Goal: Task Accomplishment & Management: Use online tool/utility

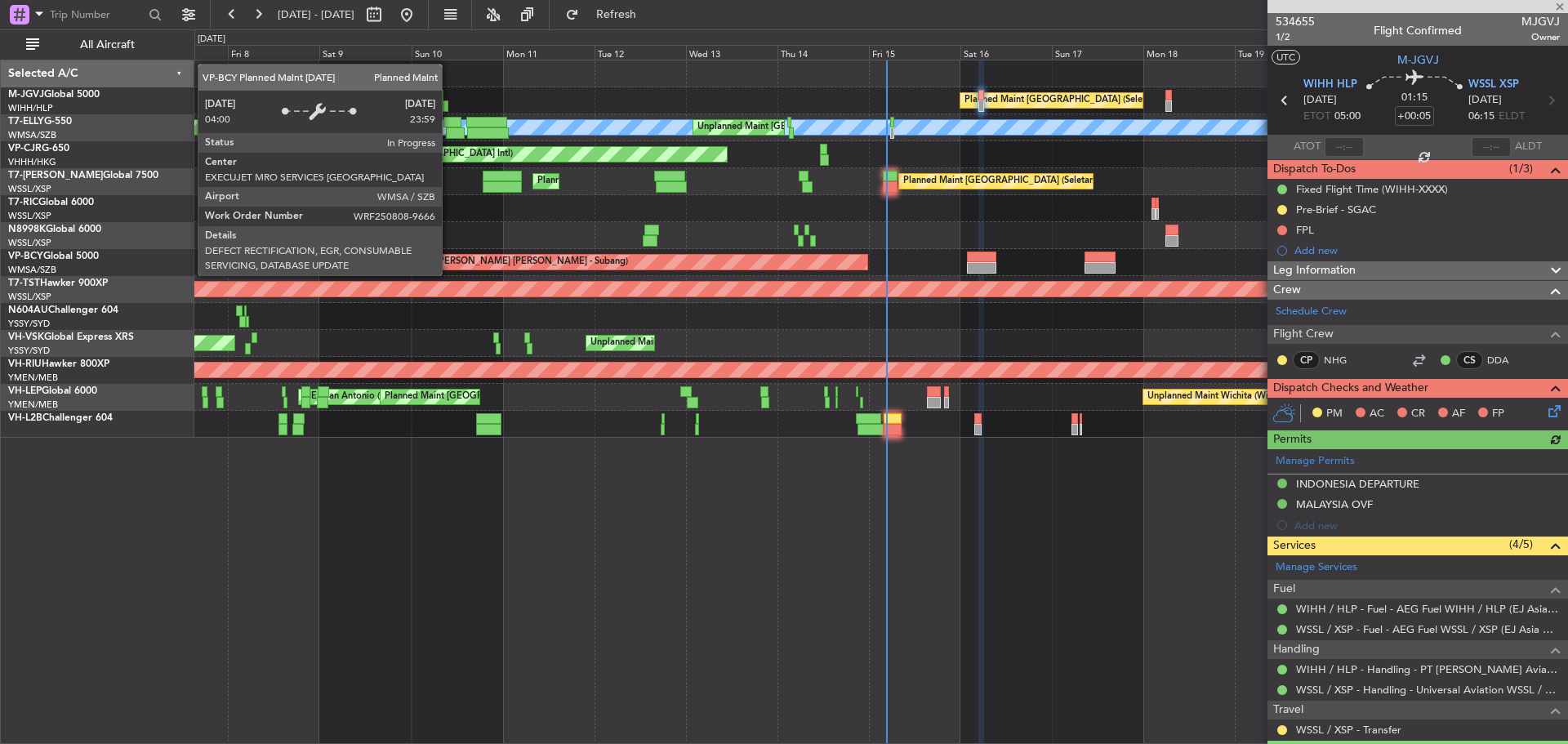
scroll to position [412, 0]
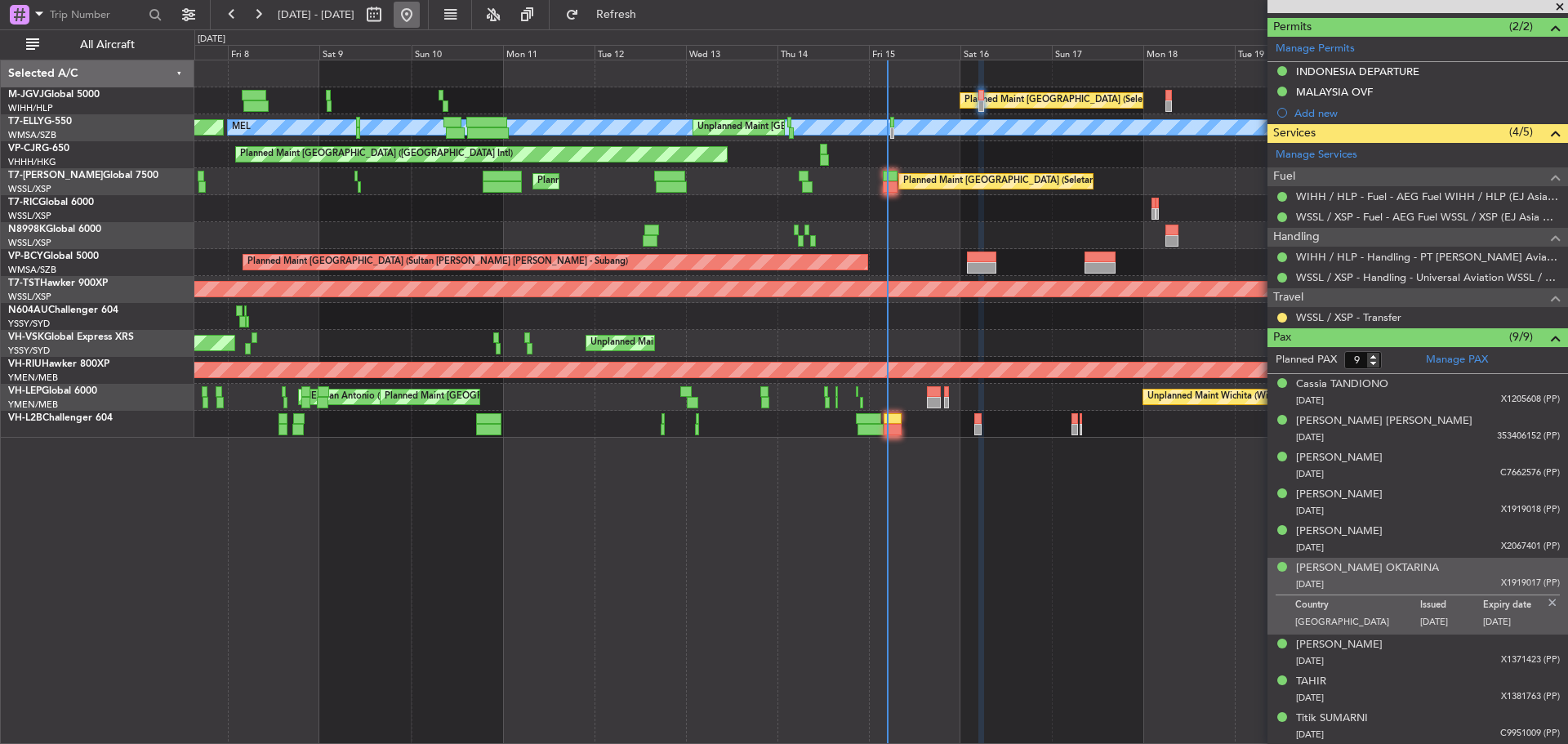
click at [420, 17] on button at bounding box center [406, 15] width 26 height 26
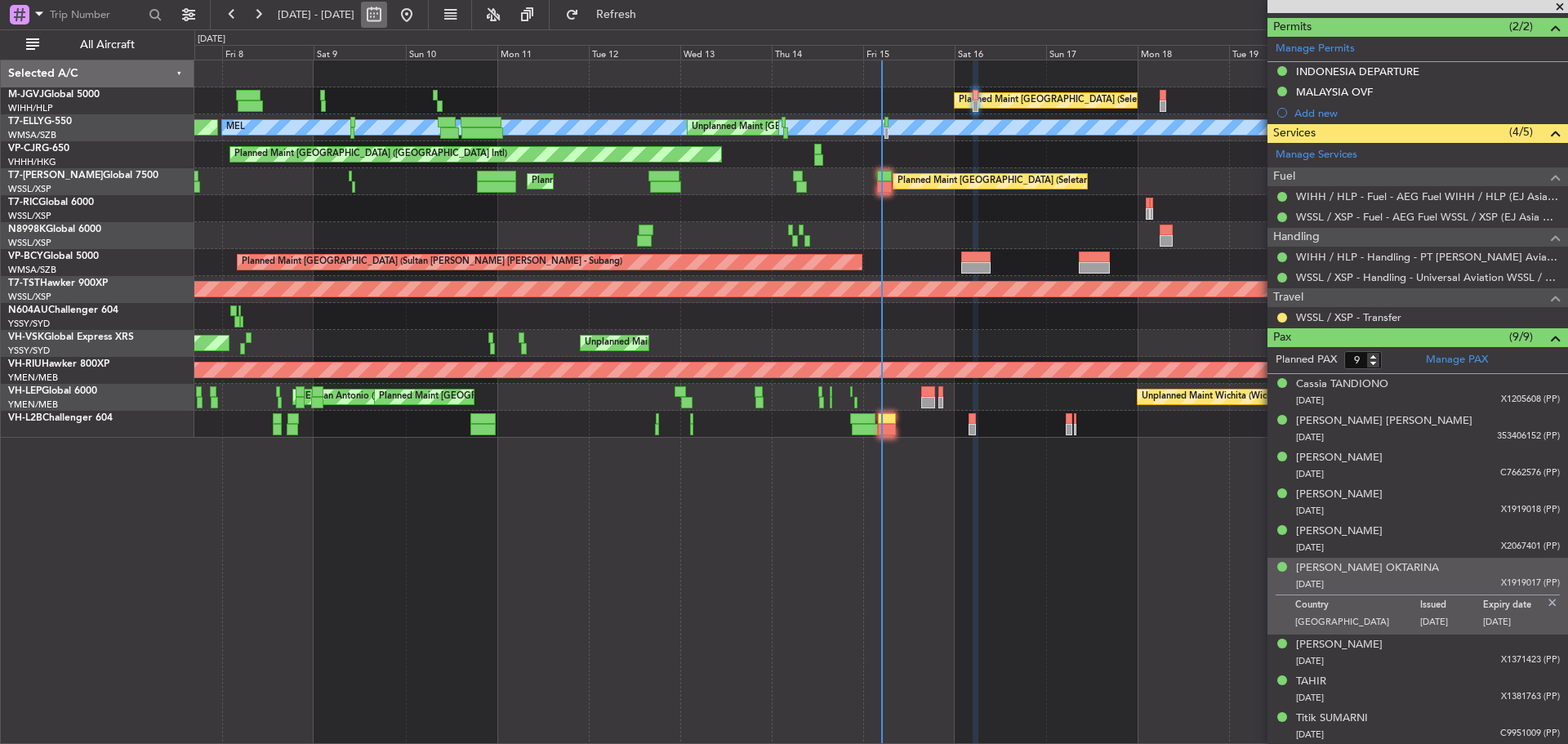
click at [388, 15] on button at bounding box center [374, 15] width 26 height 26
select select "8"
select select "2025"
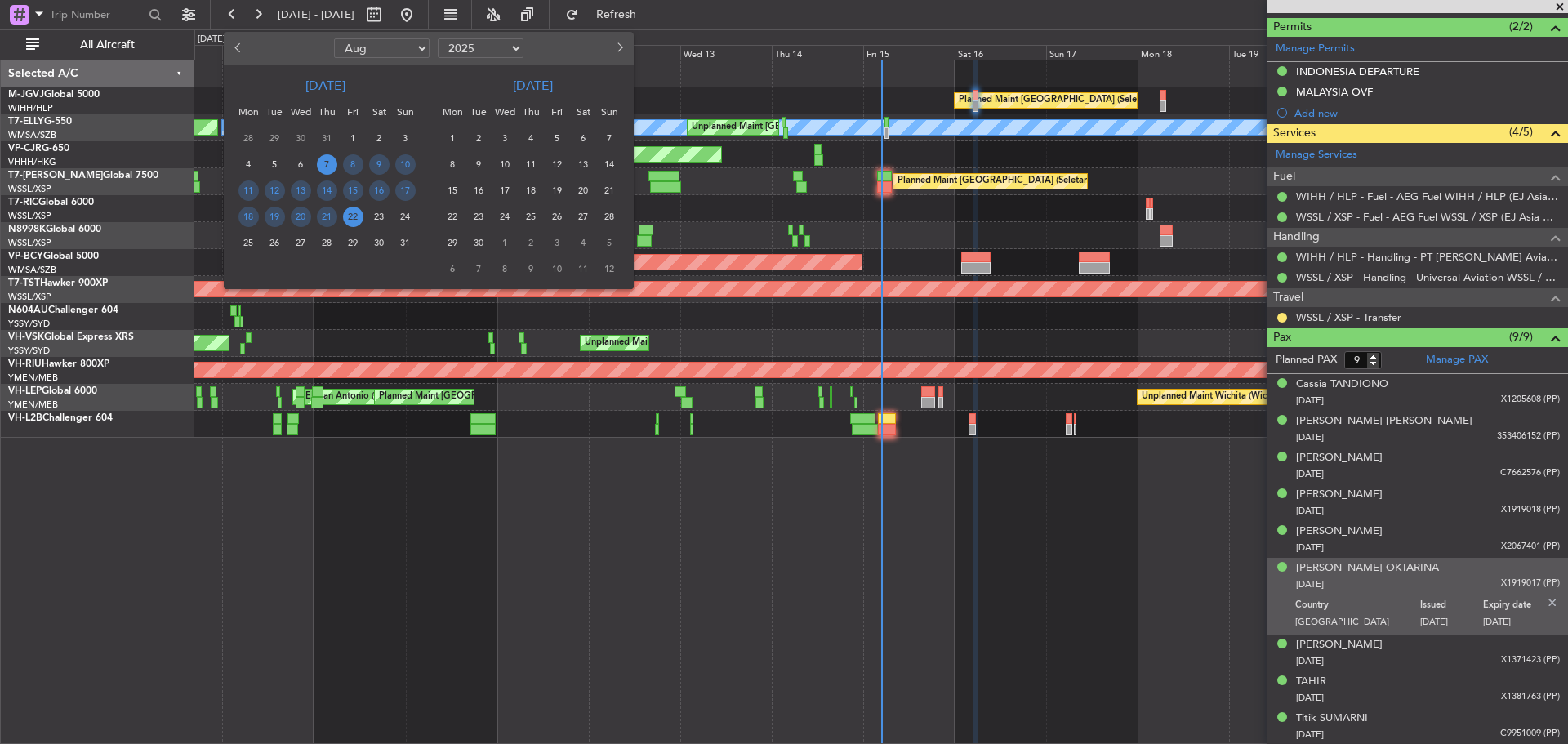
click at [370, 50] on select "Jan Feb Mar Apr May Jun [DATE] Aug Sep Oct Nov Dec" at bounding box center [381, 48] width 95 height 20
select select "7"
click at [334, 39] on select "Jan Feb Mar Apr May Jun [DATE] Aug Sep Oct Nov Dec" at bounding box center [381, 48] width 95 height 20
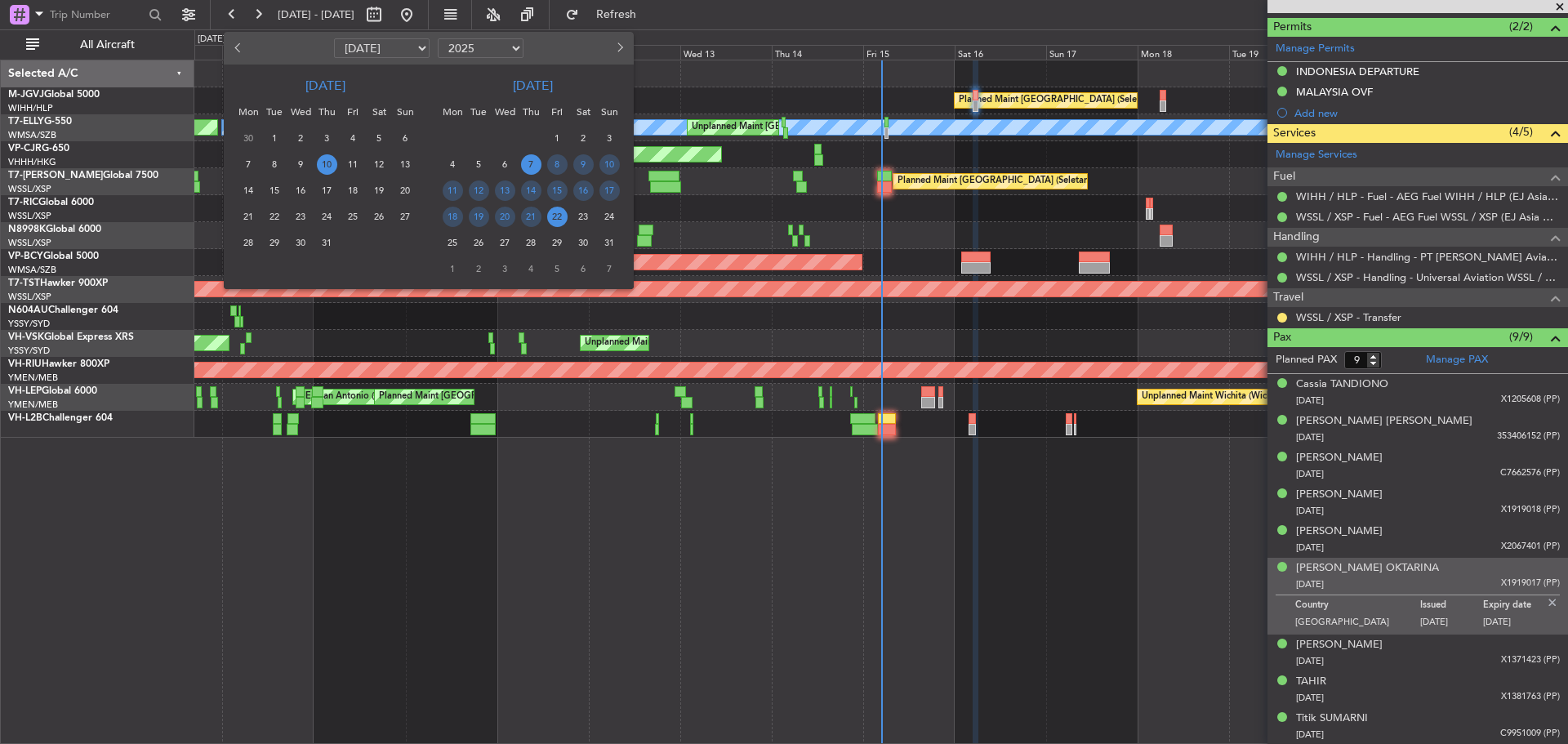
click at [327, 168] on span "10" at bounding box center [327, 164] width 21 height 21
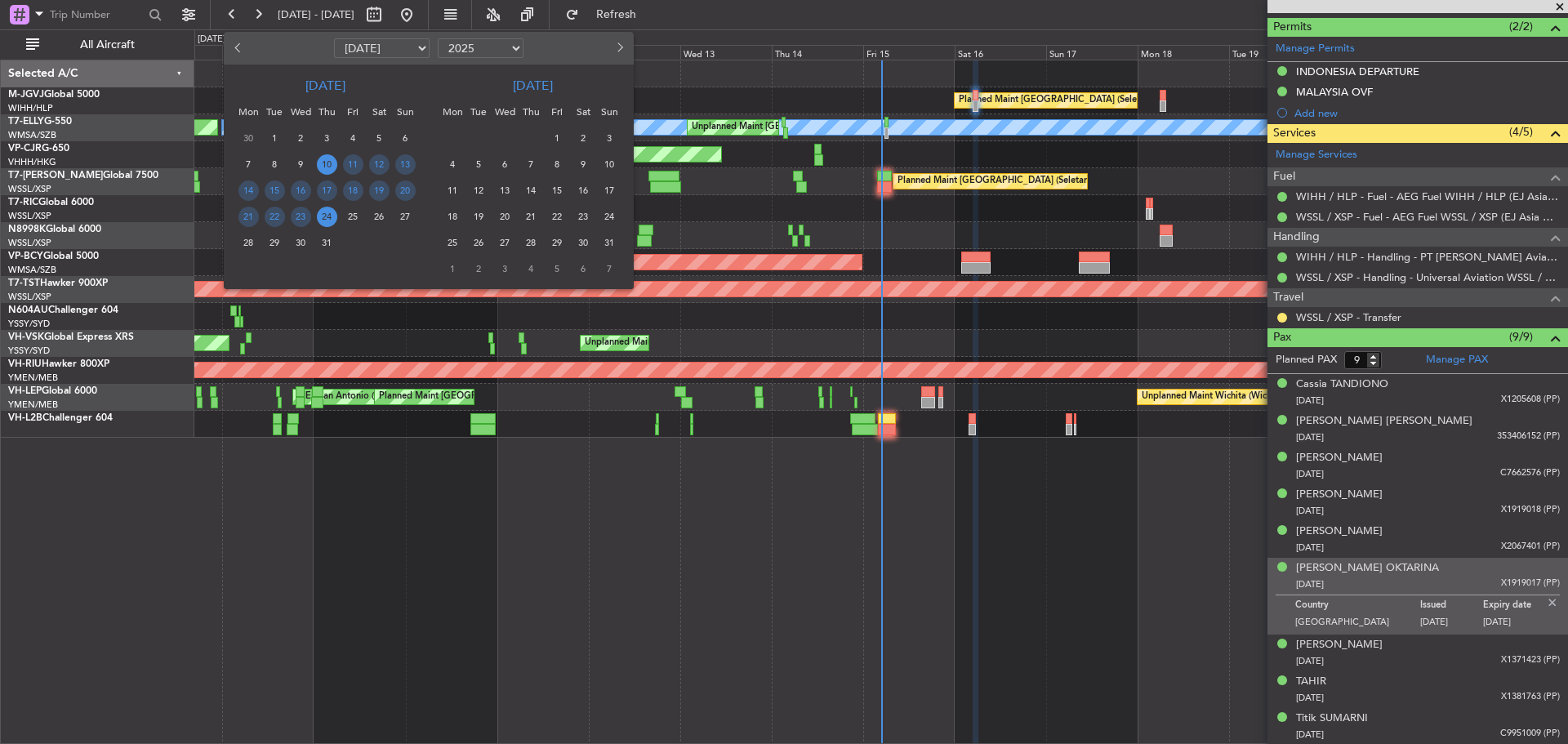
click at [321, 216] on span "24" at bounding box center [327, 217] width 21 height 21
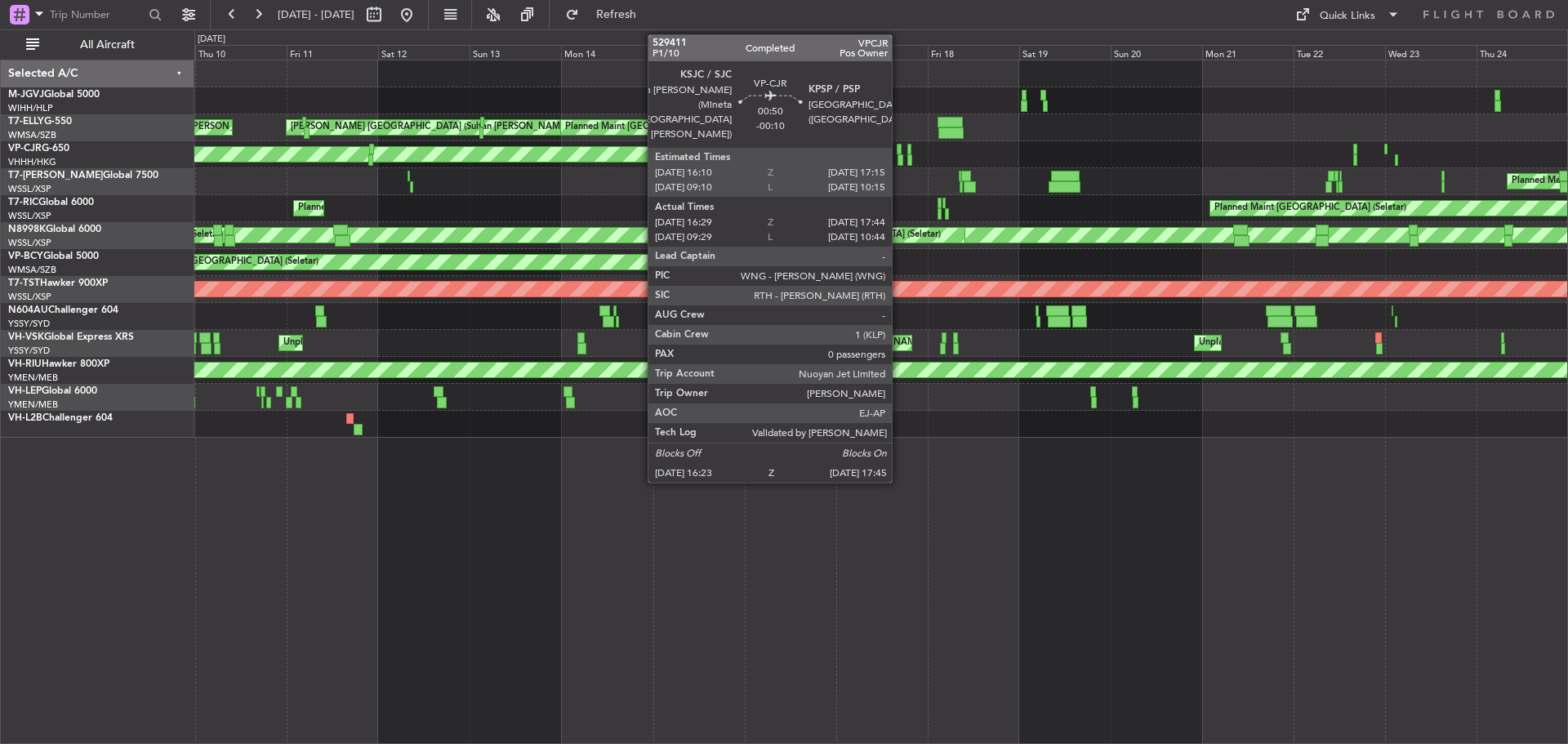
click at [899, 160] on div at bounding box center [901, 160] width 6 height 11
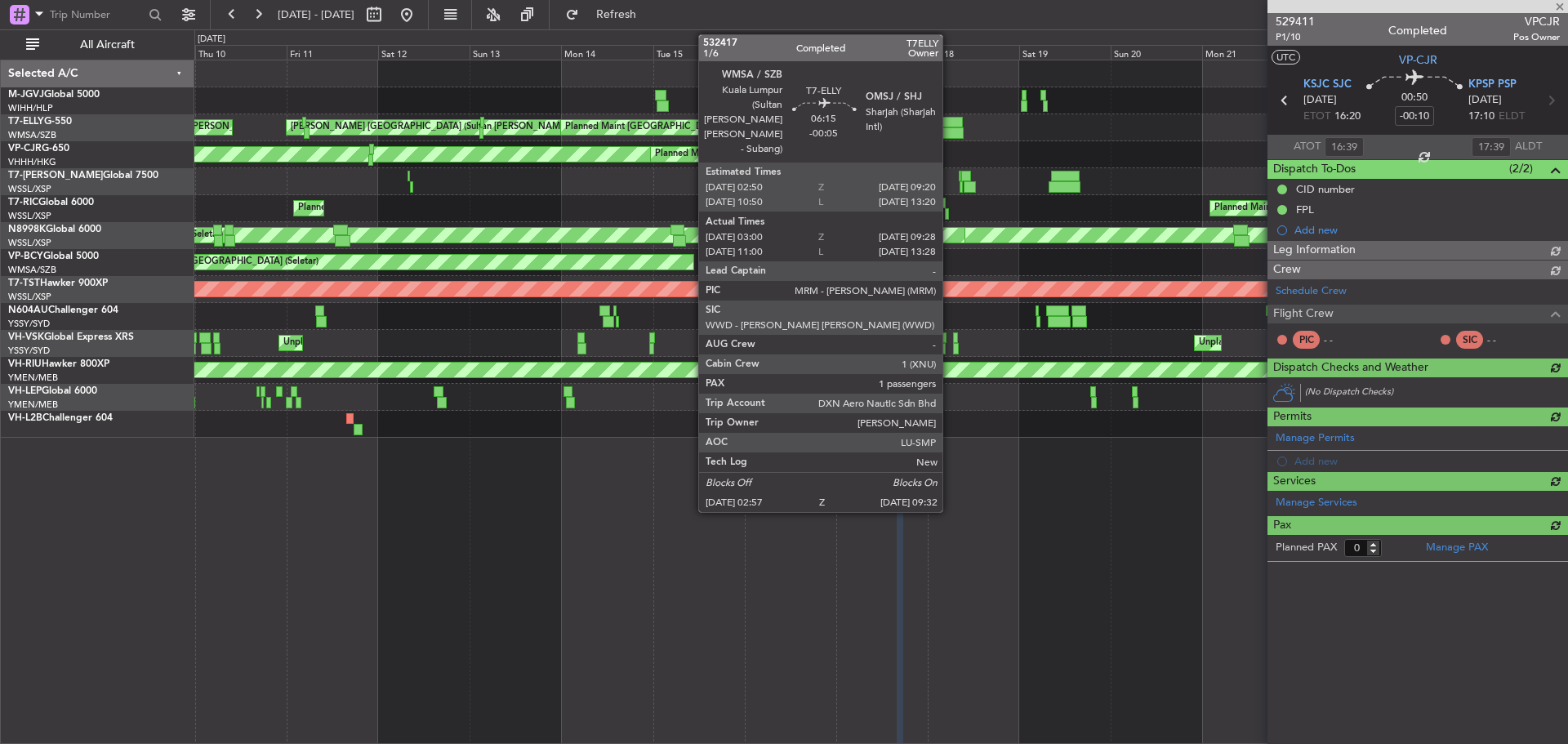
type input "[PERSON_NAME] (KYA)"
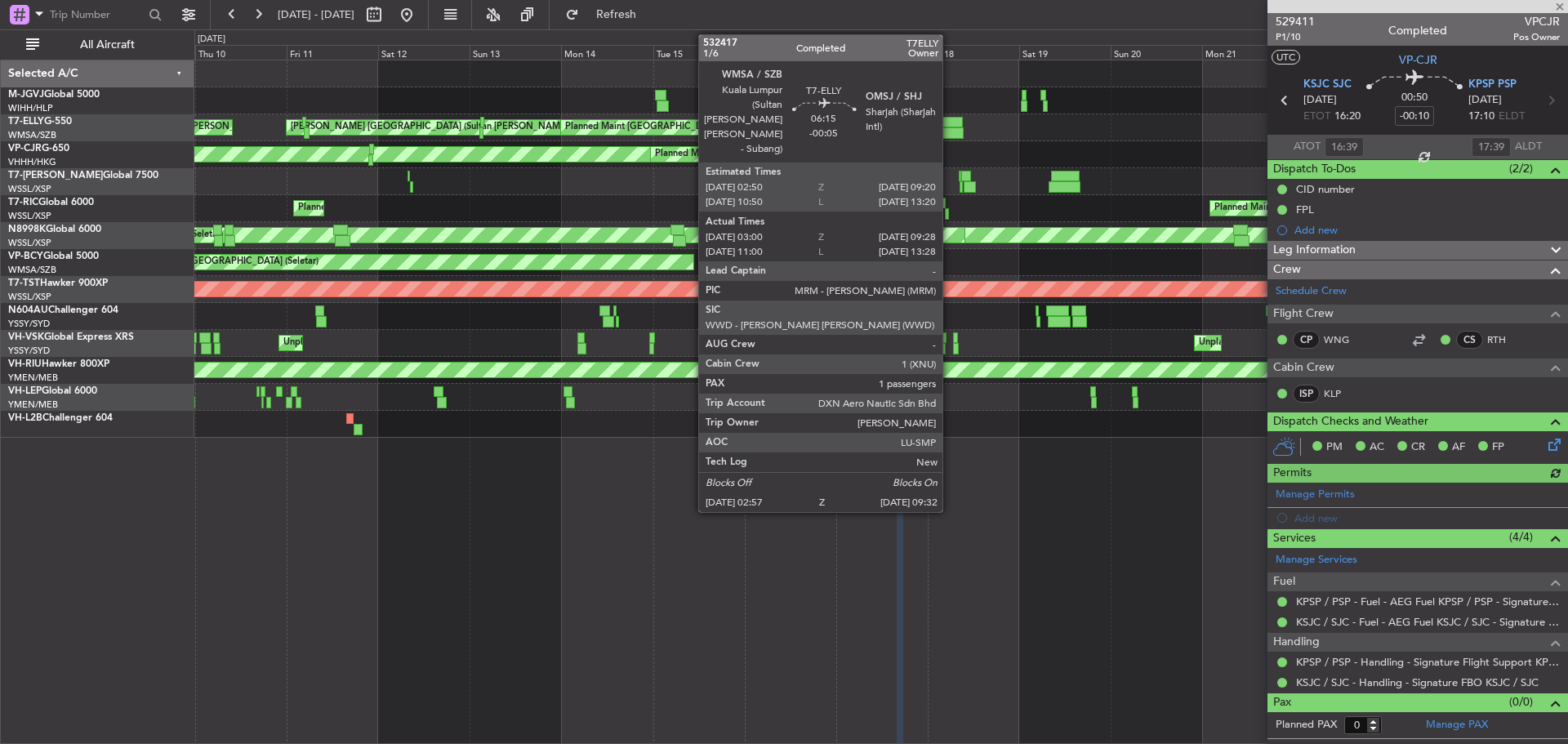
click at [950, 132] on div at bounding box center [951, 133] width 26 height 11
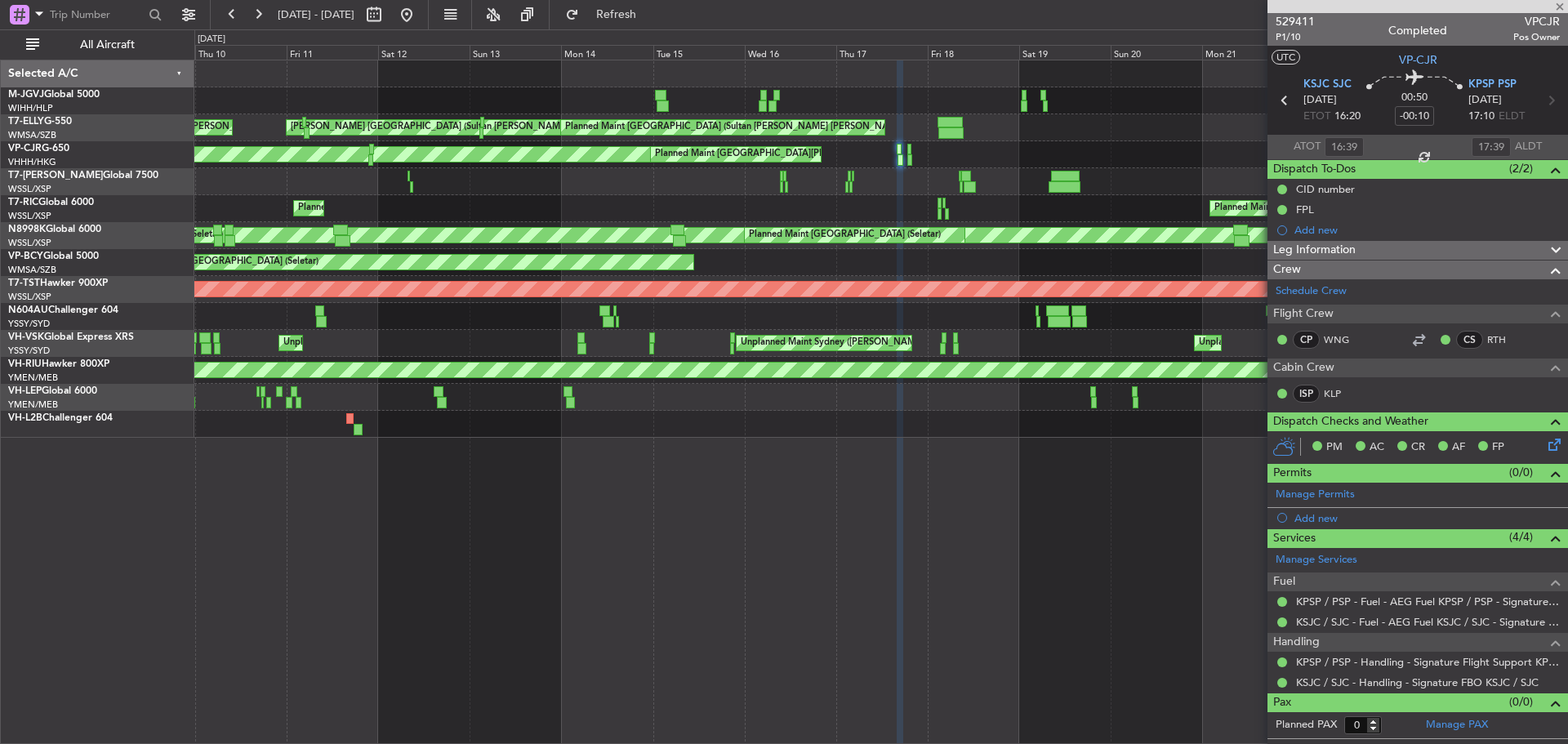
type input "-00:05"
type input "03:10"
type input "09:23"
type input "1"
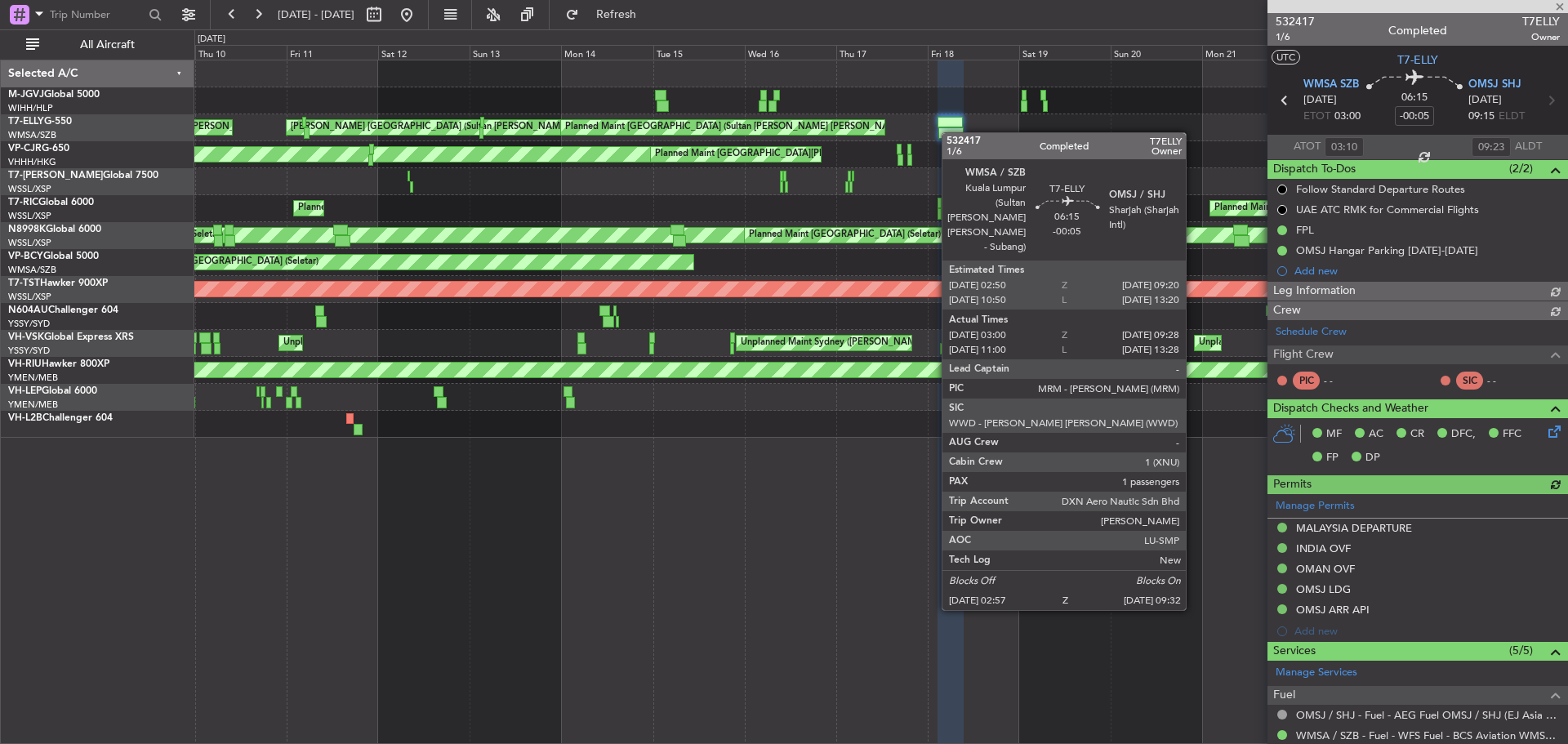
type input "[PERSON_NAME] (HHAFI)"
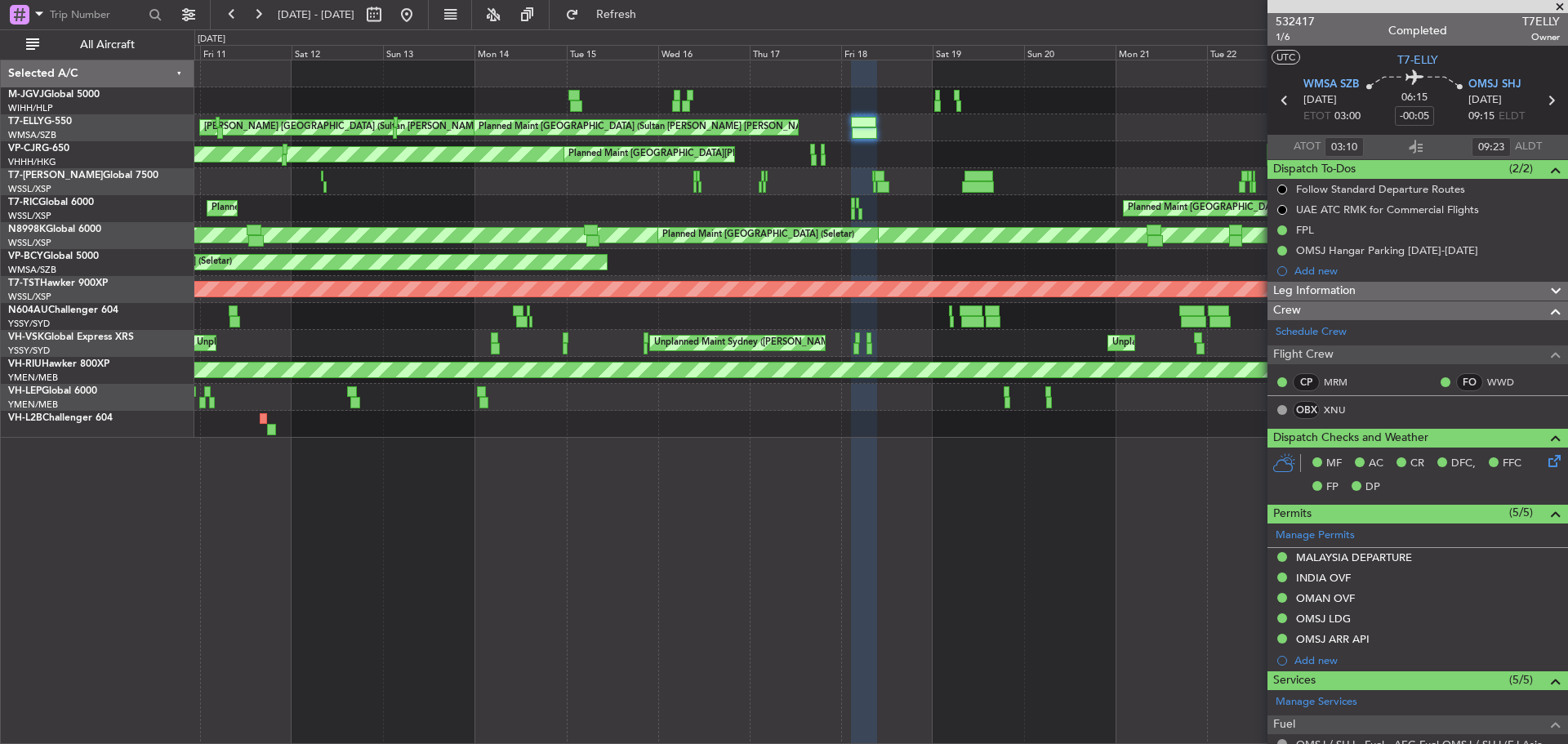
click at [885, 192] on div "Planned Maint [GEOGRAPHIC_DATA] ([GEOGRAPHIC_DATA])" at bounding box center [881, 182] width 1372 height 27
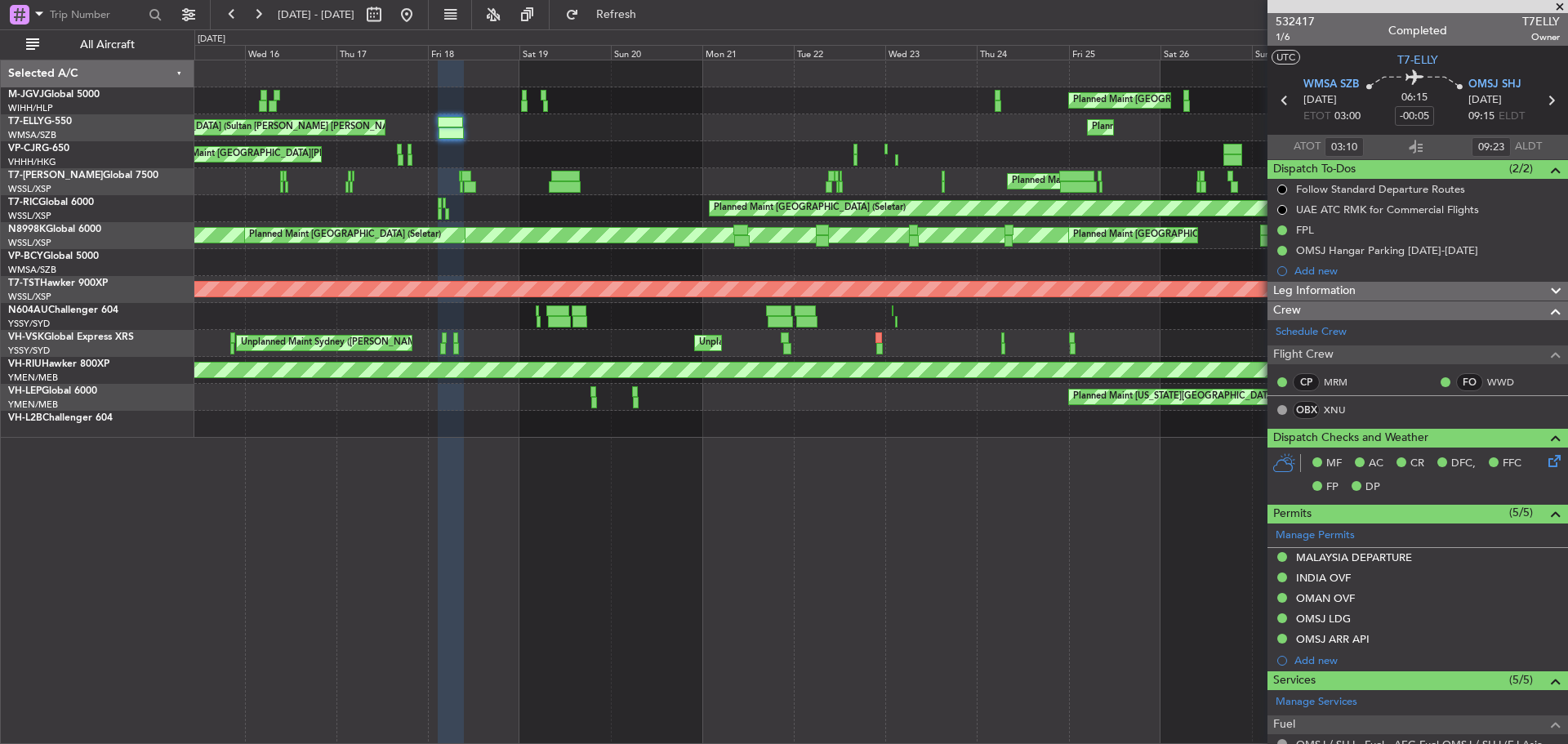
click at [653, 141] on div "[PERSON_NAME] [GEOGRAPHIC_DATA] (Sultan [PERSON_NAME] [PERSON_NAME] - Subang) […" at bounding box center [881, 128] width 1372 height 27
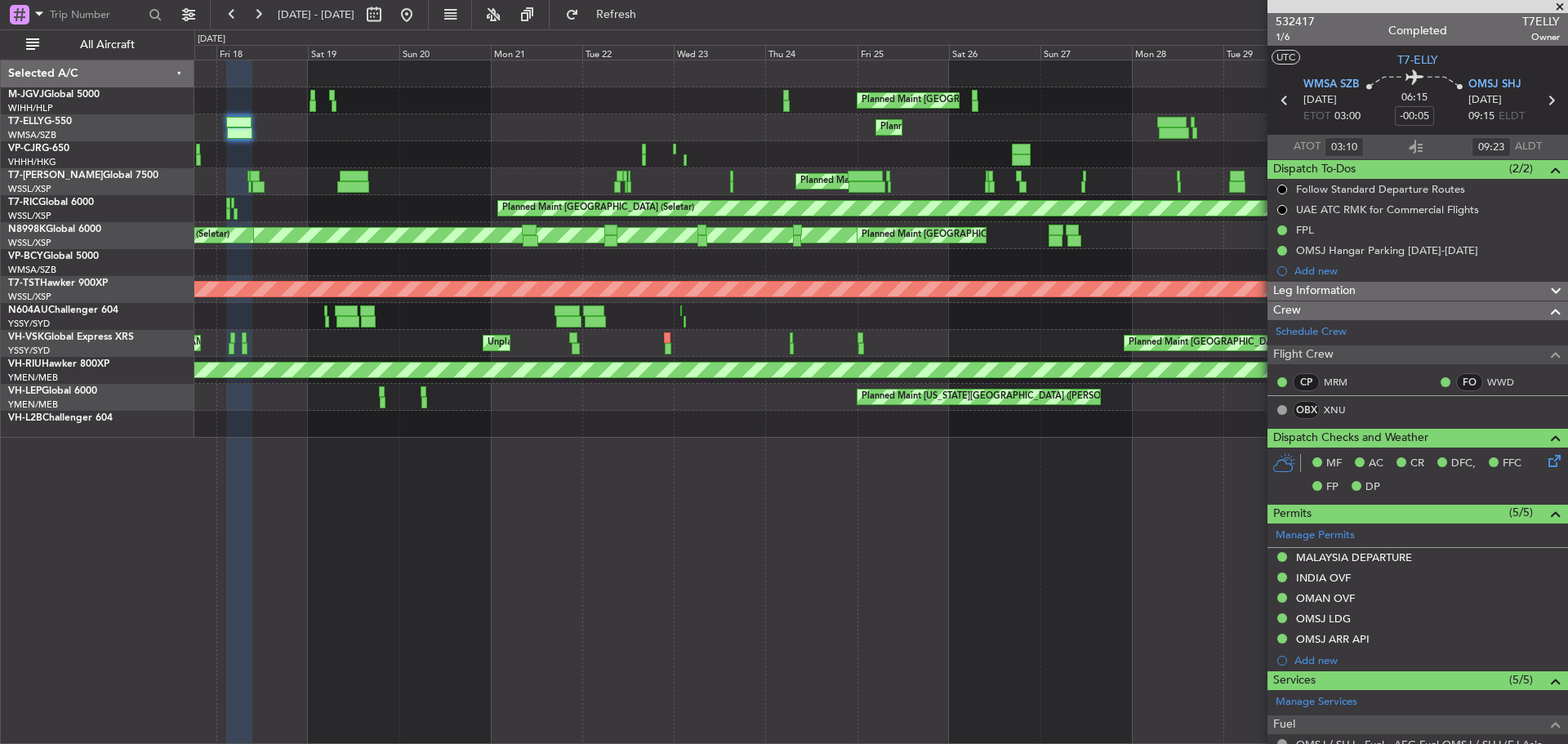
click at [760, 129] on div "Planned Maint Sharjah (Sharjah Intl) AOG Maint Granada ([PERSON_NAME]) Planned …" at bounding box center [881, 128] width 1372 height 27
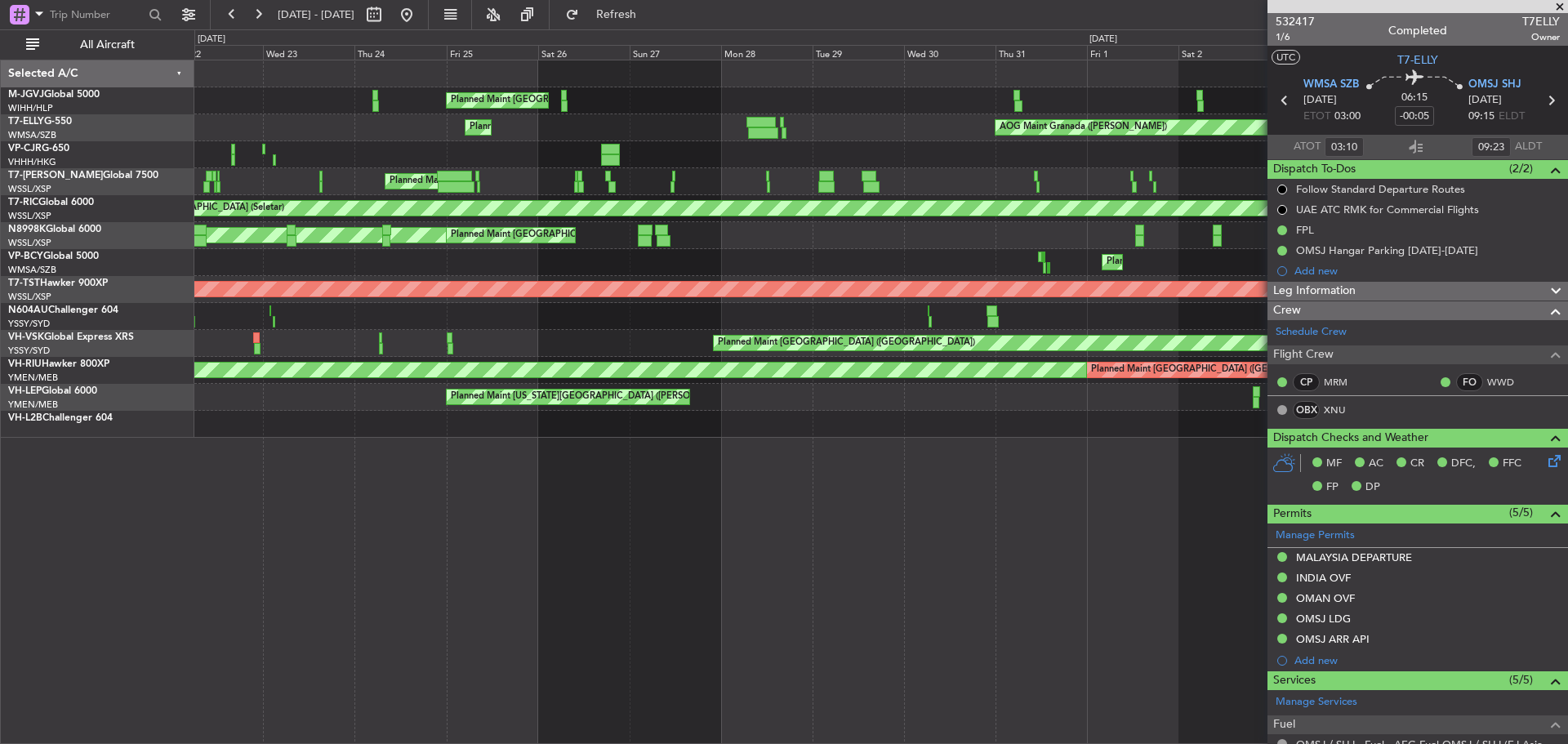
click at [672, 159] on div "Planned Maint [GEOGRAPHIC_DATA] (Seletar) AOG Maint Granada ([PERSON_NAME]) Pla…" at bounding box center [881, 249] width 1372 height 377
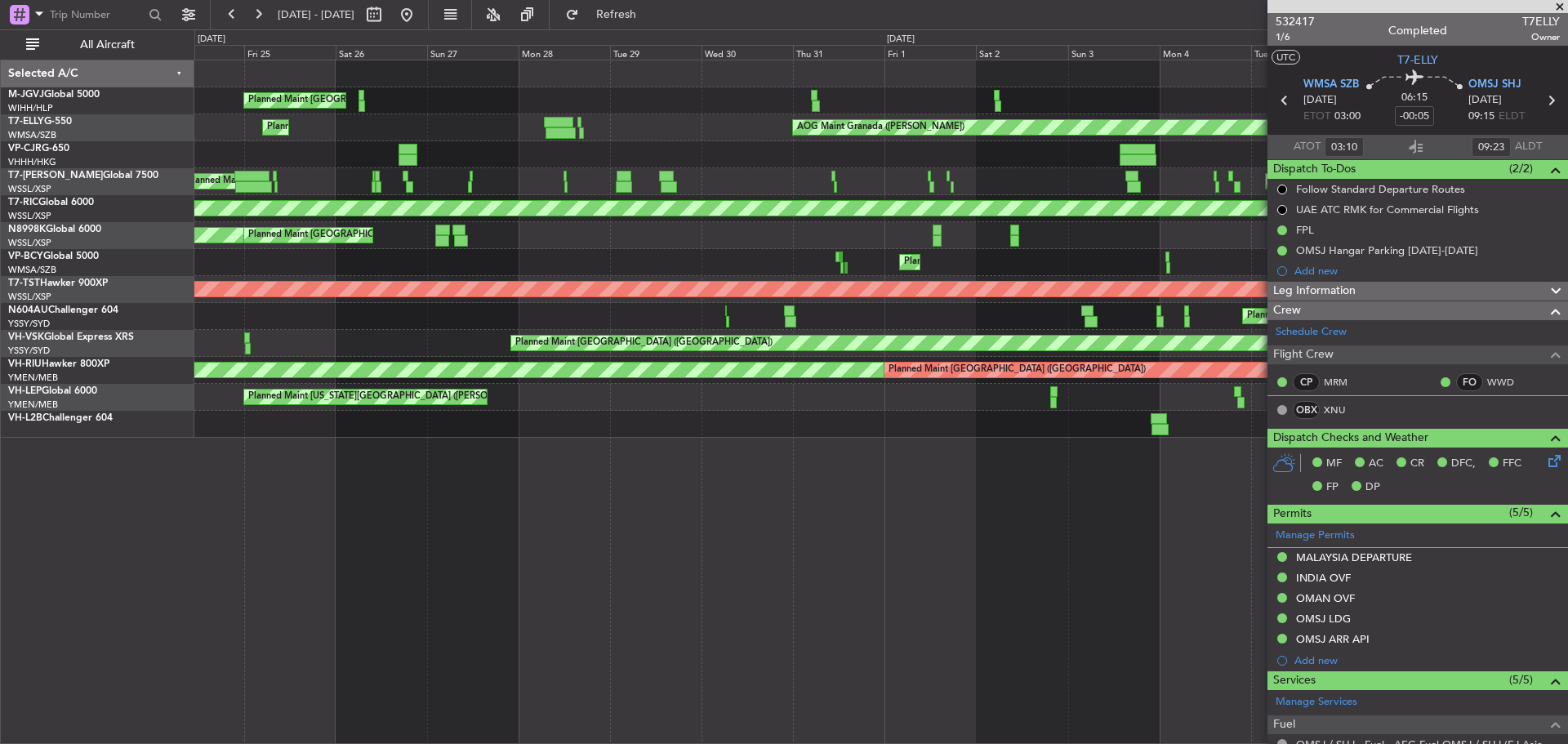
click at [697, 148] on div "Planned Maint [GEOGRAPHIC_DATA] (Seletar) AOG Maint Granada ([PERSON_NAME]) Pla…" at bounding box center [881, 249] width 1372 height 377
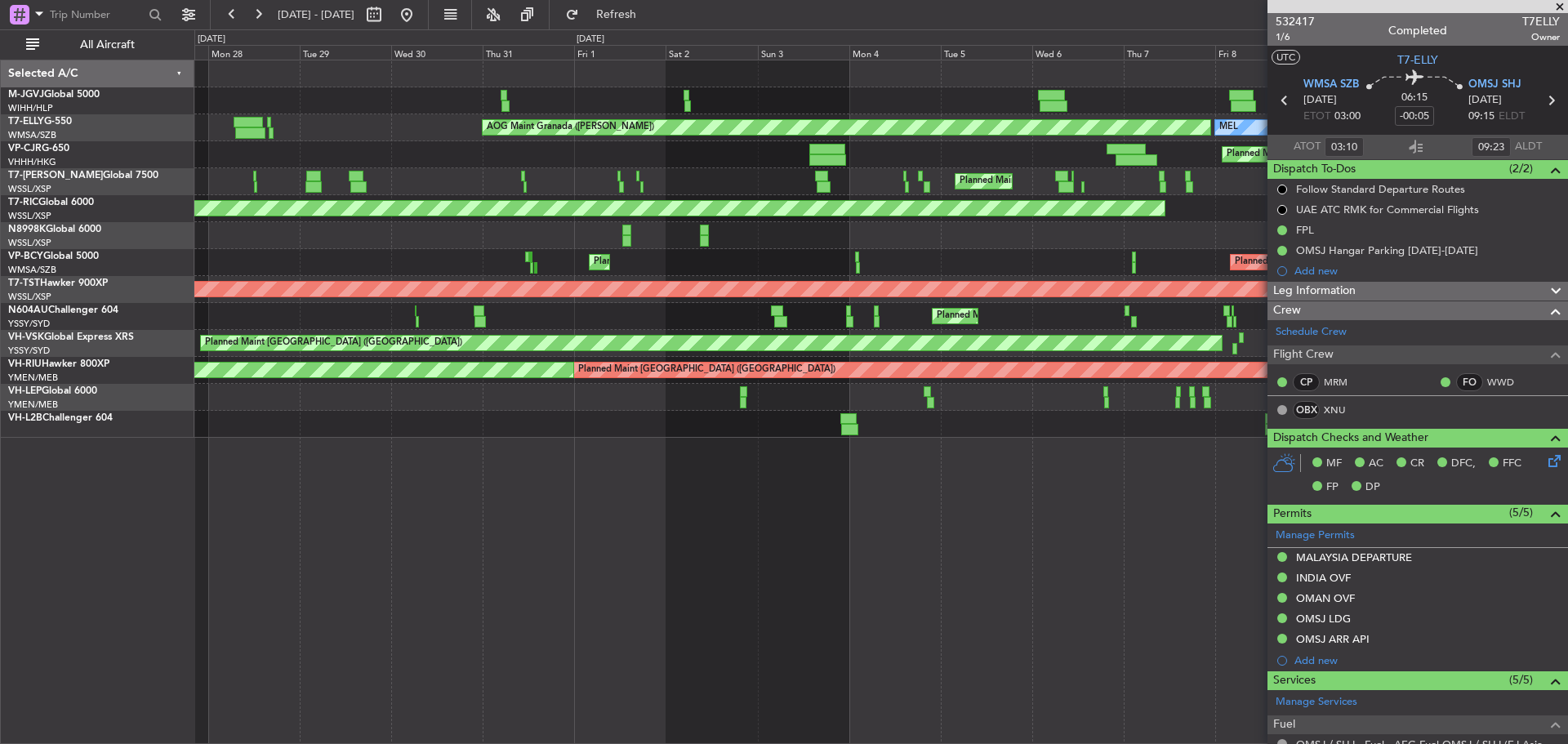
click at [547, 183] on div "Planned Maint [GEOGRAPHIC_DATA] (Seletar) [PERSON_NAME] AOG Maint Granada ([PER…" at bounding box center [881, 249] width 1372 height 377
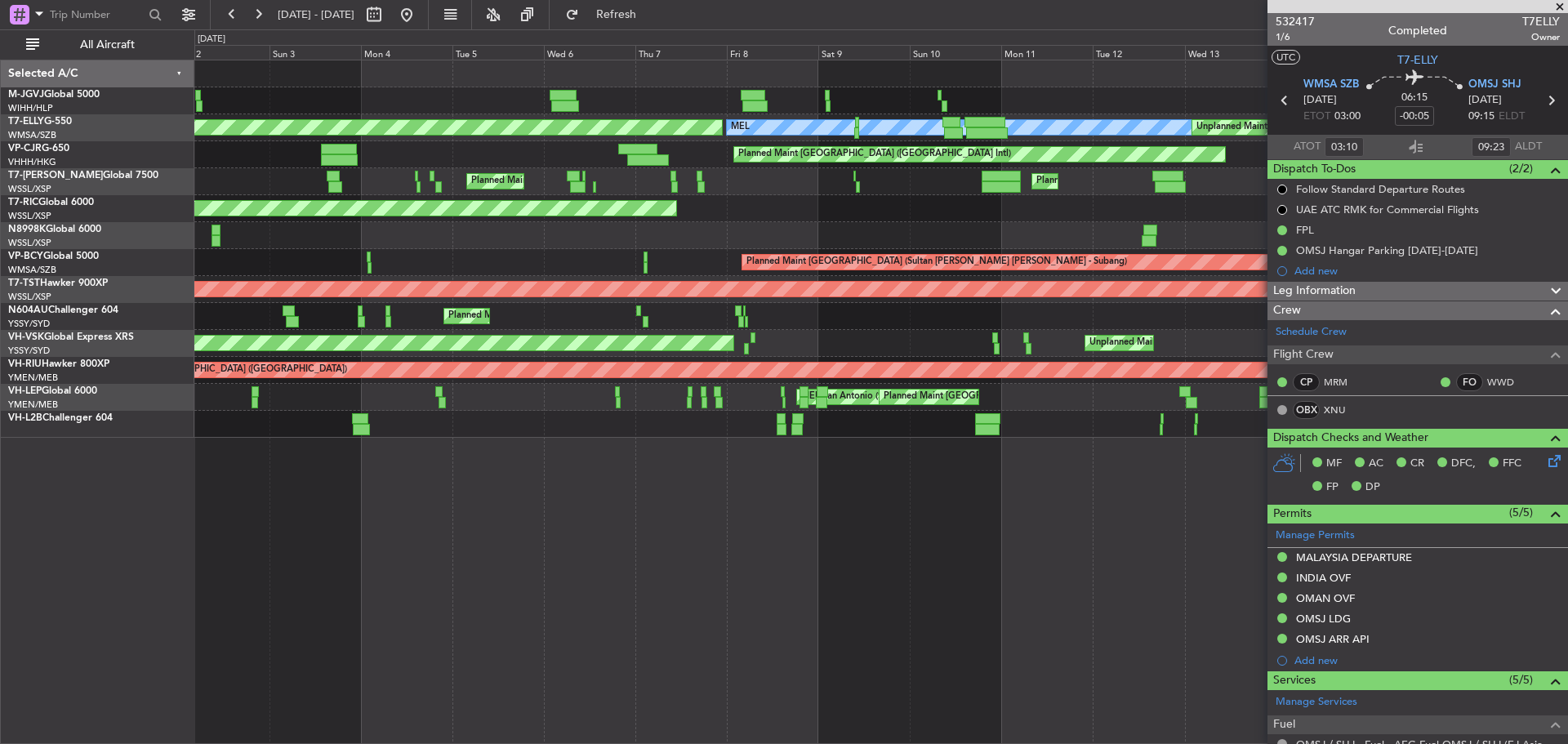
click at [775, 186] on div "Planned Maint [GEOGRAPHIC_DATA] (Seletar) [PERSON_NAME] AOG Maint Granada ([PER…" at bounding box center [881, 249] width 1372 height 377
type input "[PERSON_NAME] (HHAFI)"
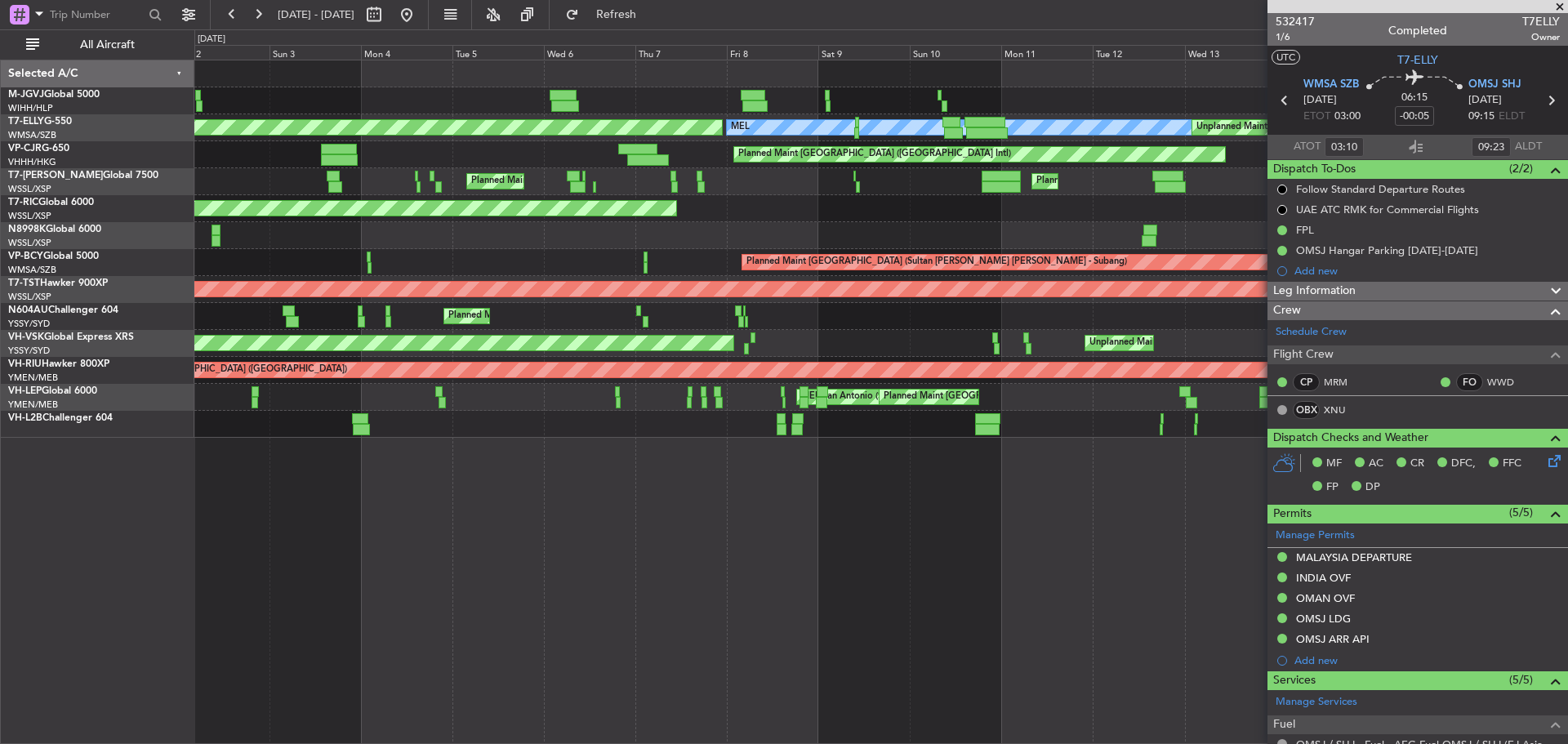
type input "[PERSON_NAME] (HHAFI)"
